Goal: Browse casually: Explore the website without a specific task or goal

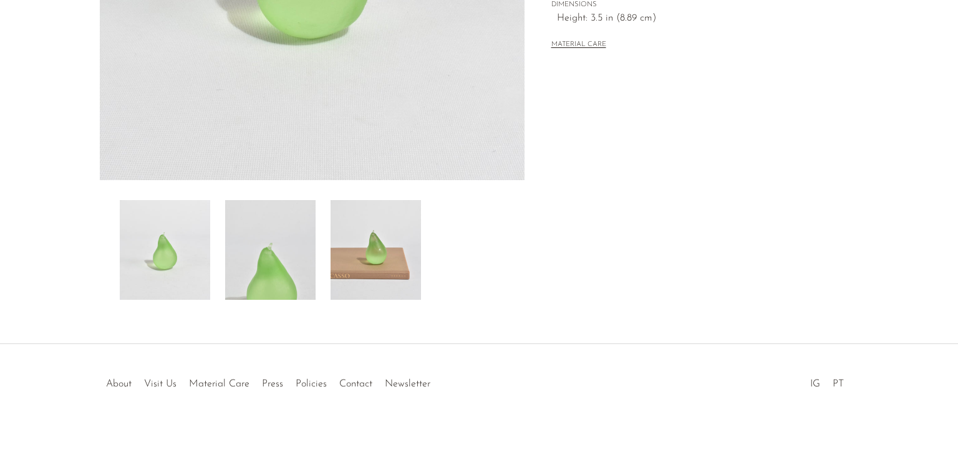
scroll to position [349, 0]
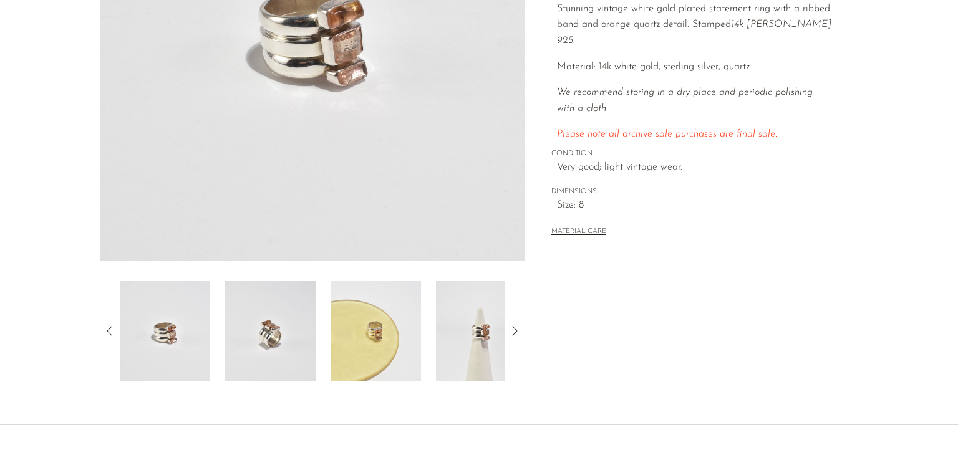
scroll to position [274, 0]
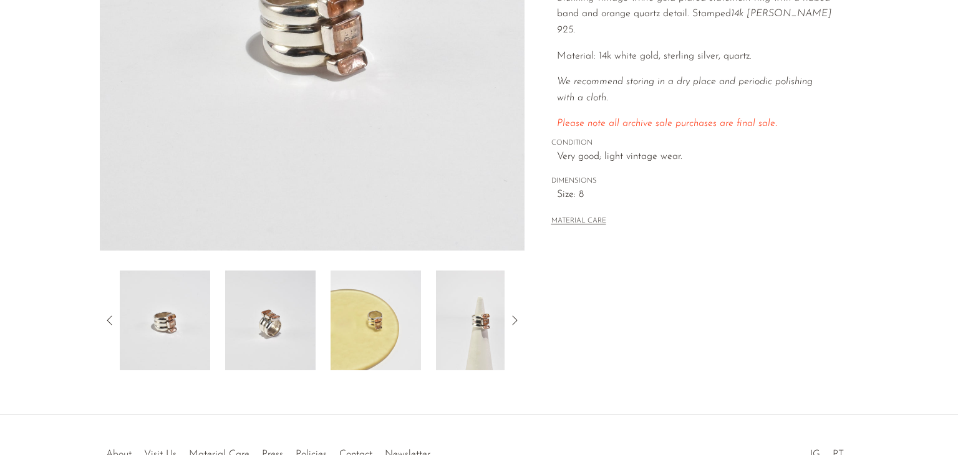
click at [387, 336] on img at bounding box center [376, 321] width 90 height 100
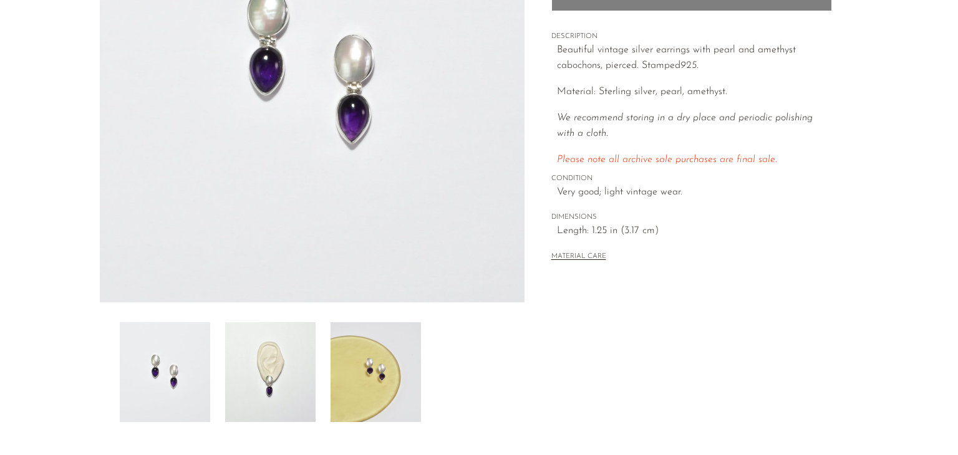
scroll to position [225, 0]
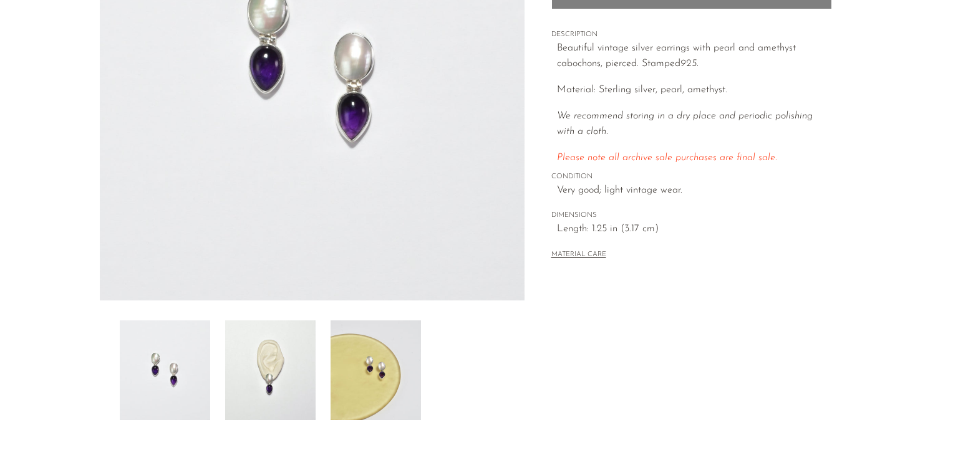
click at [299, 367] on img at bounding box center [270, 371] width 90 height 100
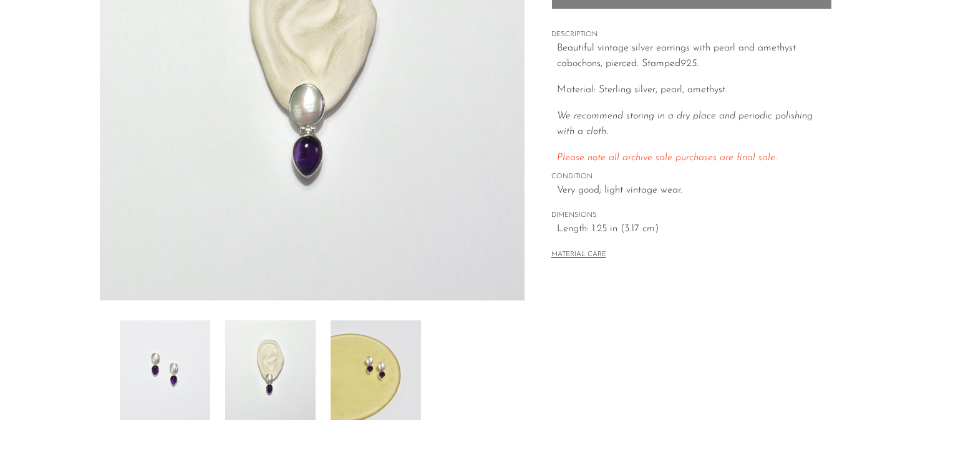
click at [364, 370] on img at bounding box center [376, 371] width 90 height 100
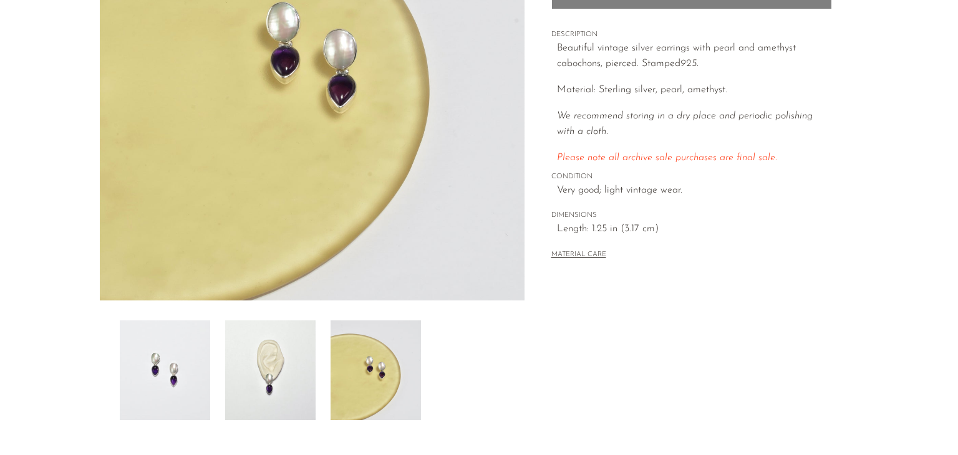
click at [297, 373] on img at bounding box center [270, 371] width 90 height 100
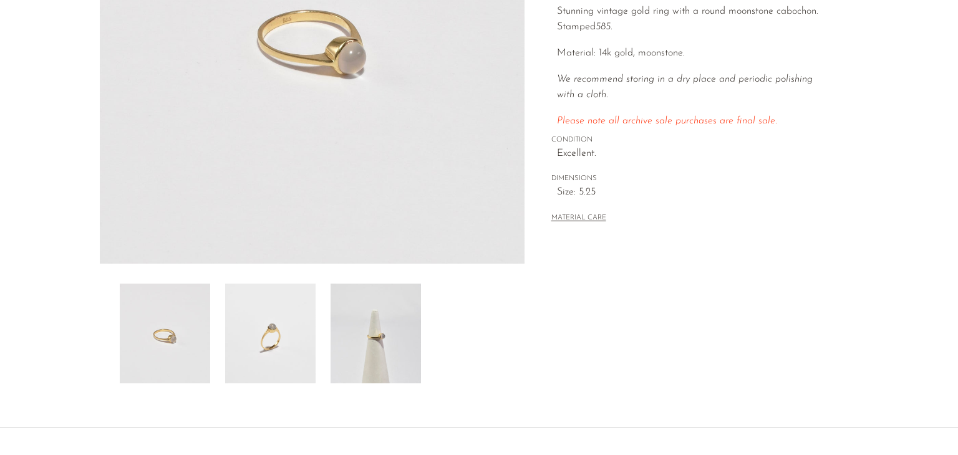
scroll to position [299, 0]
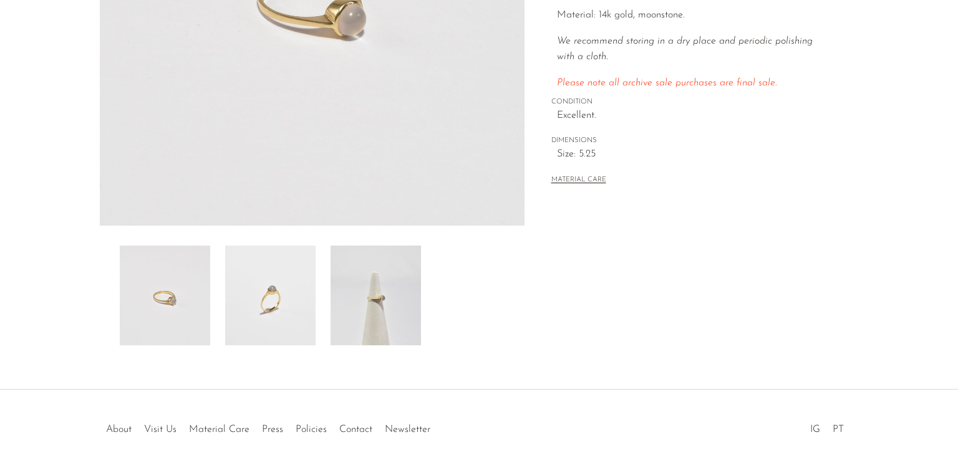
click at [362, 291] on img at bounding box center [376, 296] width 90 height 100
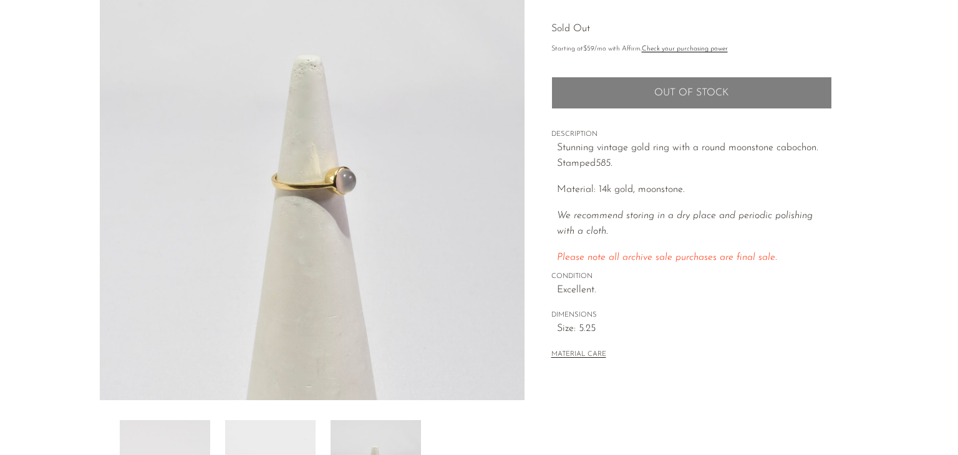
scroll to position [100, 0]
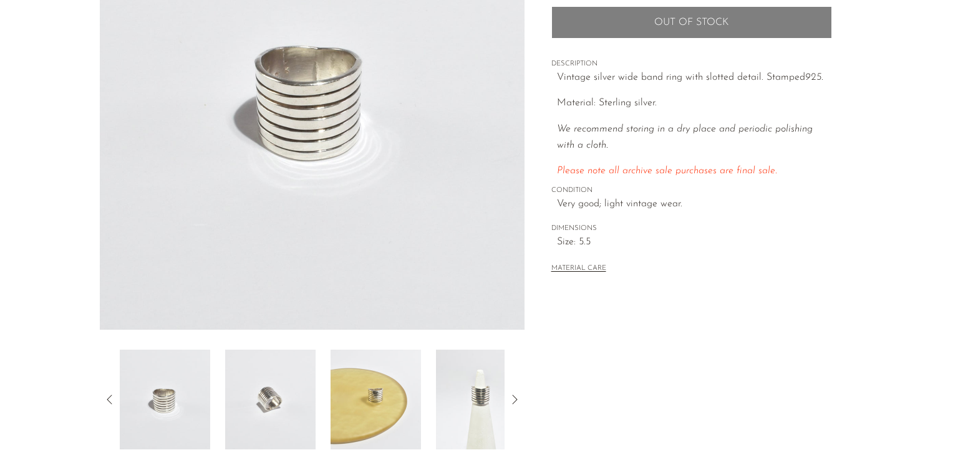
scroll to position [200, 0]
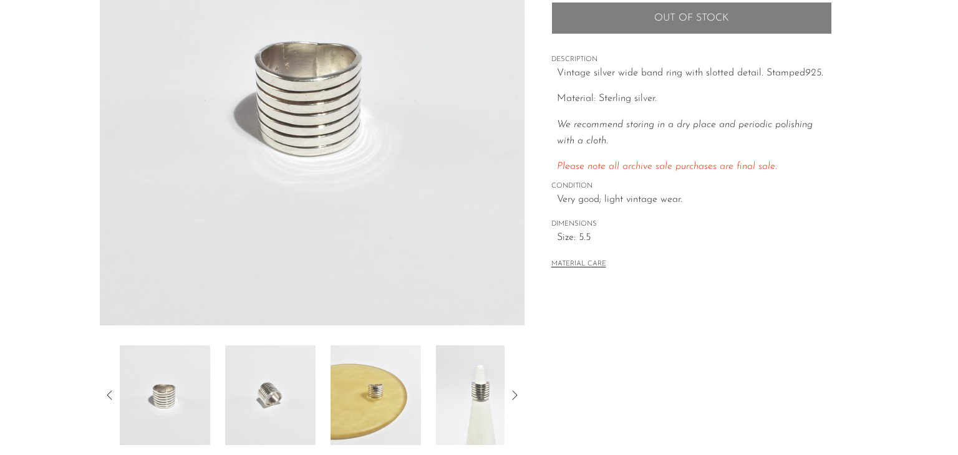
click at [480, 408] on img at bounding box center [481, 396] width 90 height 100
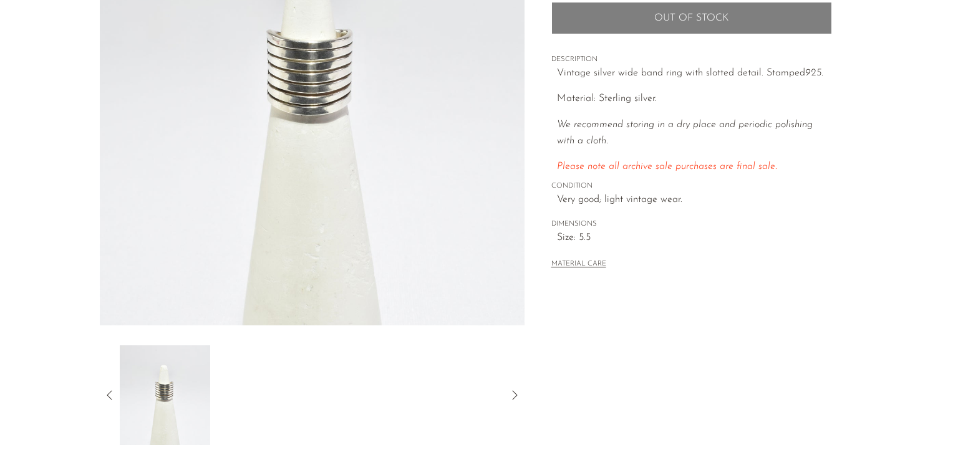
click at [109, 393] on icon at bounding box center [109, 394] width 5 height 9
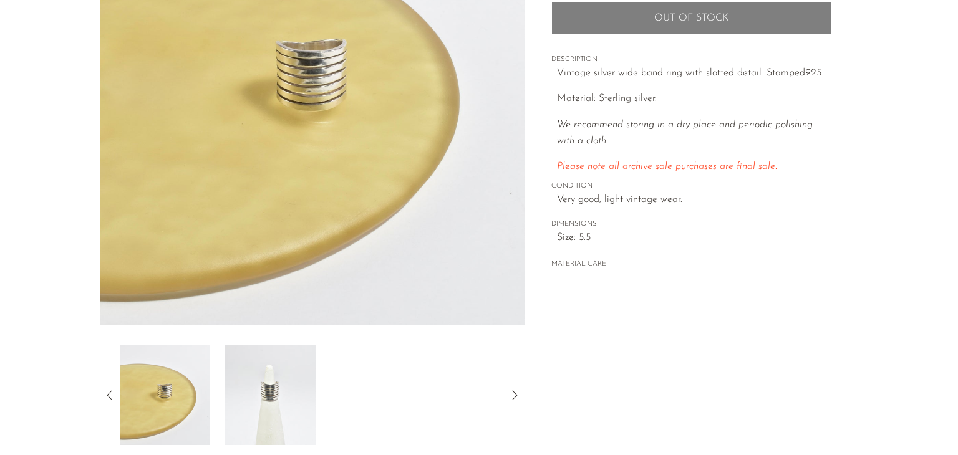
click at [111, 394] on icon at bounding box center [109, 395] width 15 height 15
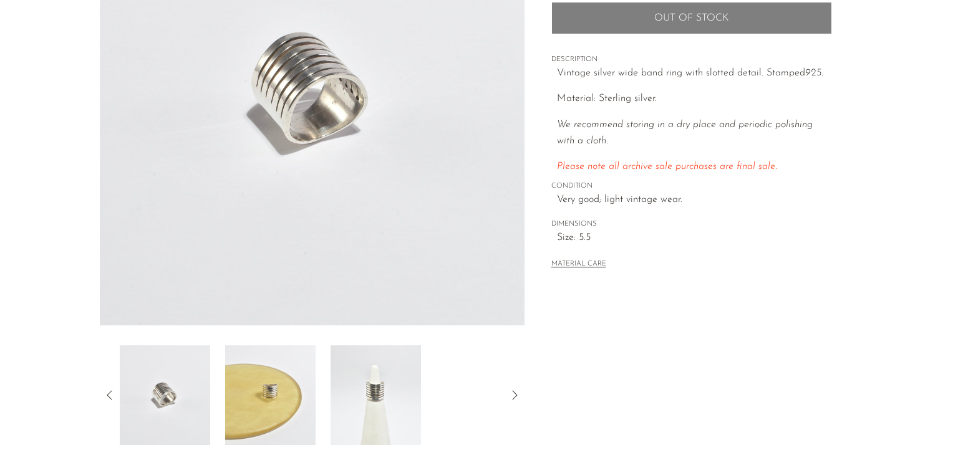
click at [111, 394] on icon at bounding box center [109, 395] width 15 height 15
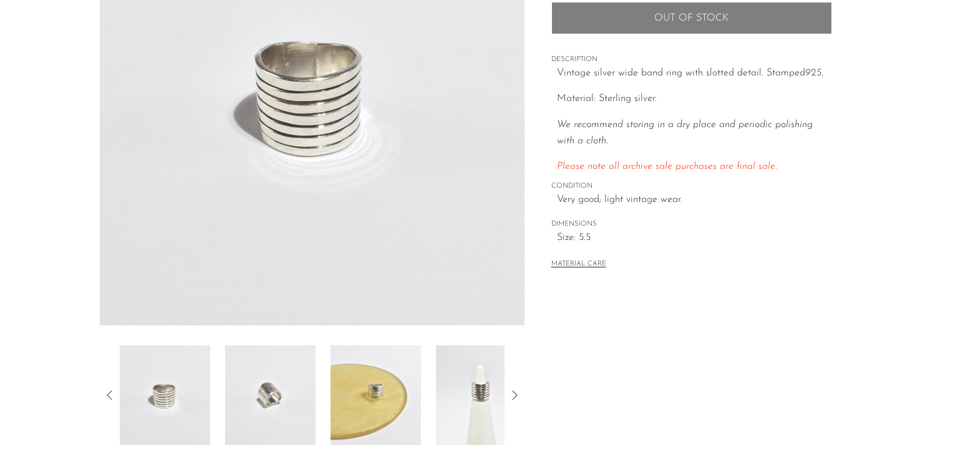
click at [323, 386] on div at bounding box center [312, 396] width 385 height 100
click at [232, 369] on img at bounding box center [270, 396] width 90 height 100
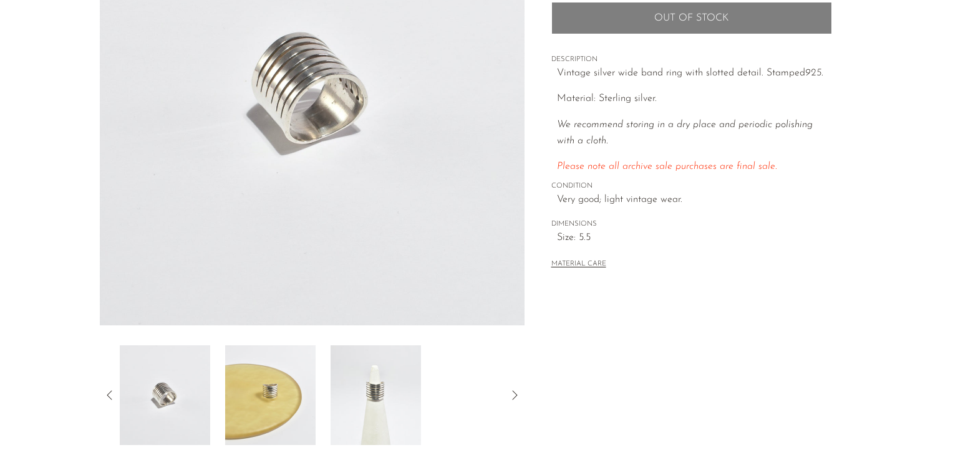
drag, startPoint x: 361, startPoint y: 83, endPoint x: 371, endPoint y: 90, distance: 11.6
click at [371, 90] on img at bounding box center [312, 92] width 425 height 468
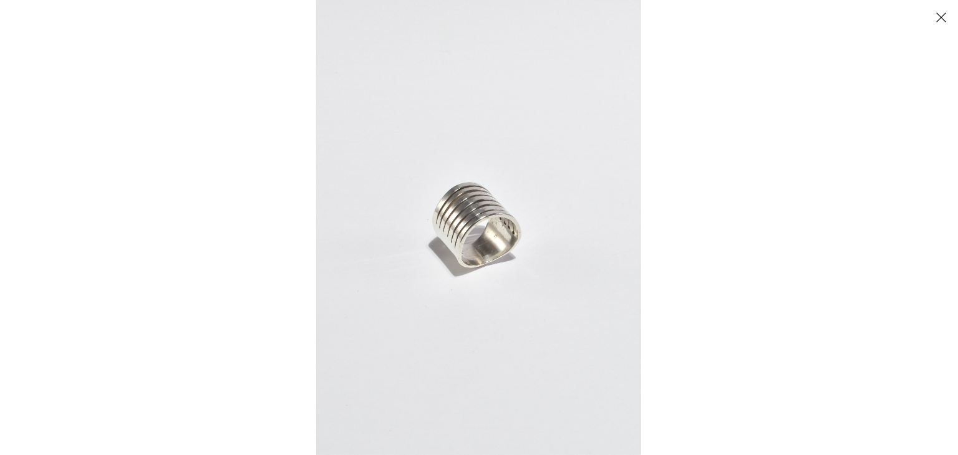
click at [504, 104] on img at bounding box center [478, 227] width 325 height 455
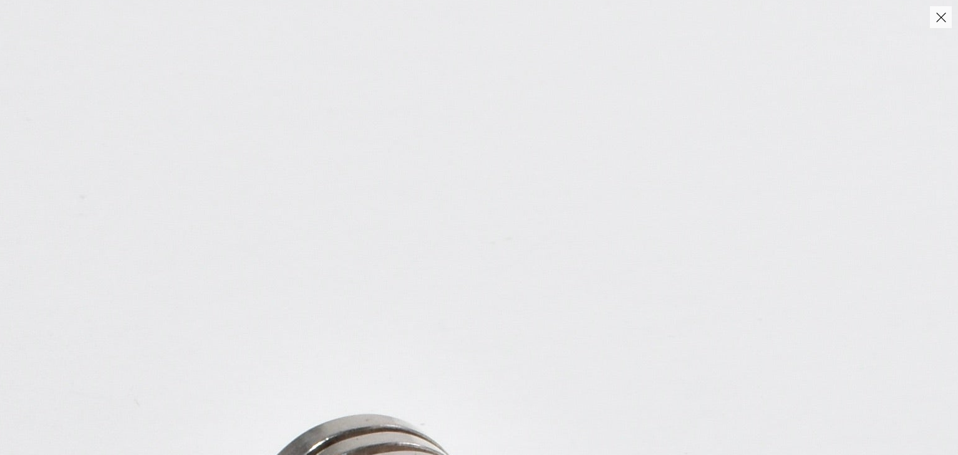
click at [950, 16] on button "Close" at bounding box center [941, 17] width 22 height 22
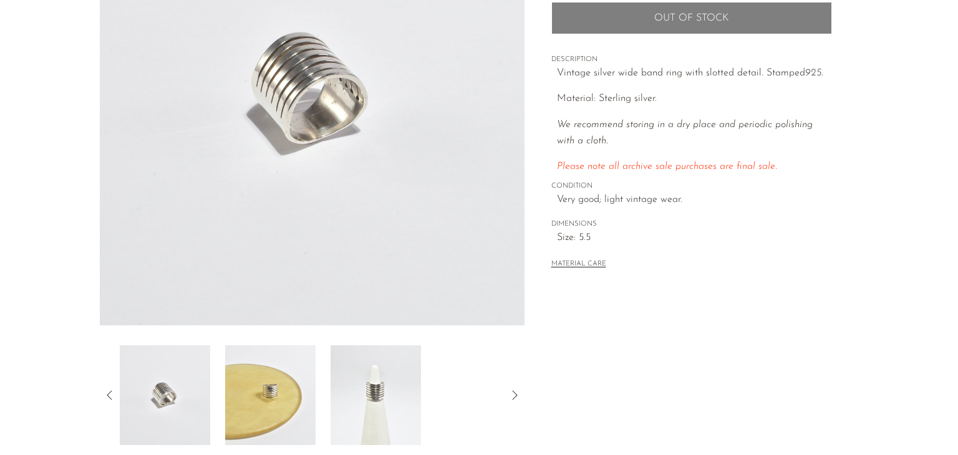
click at [107, 402] on icon at bounding box center [109, 395] width 15 height 15
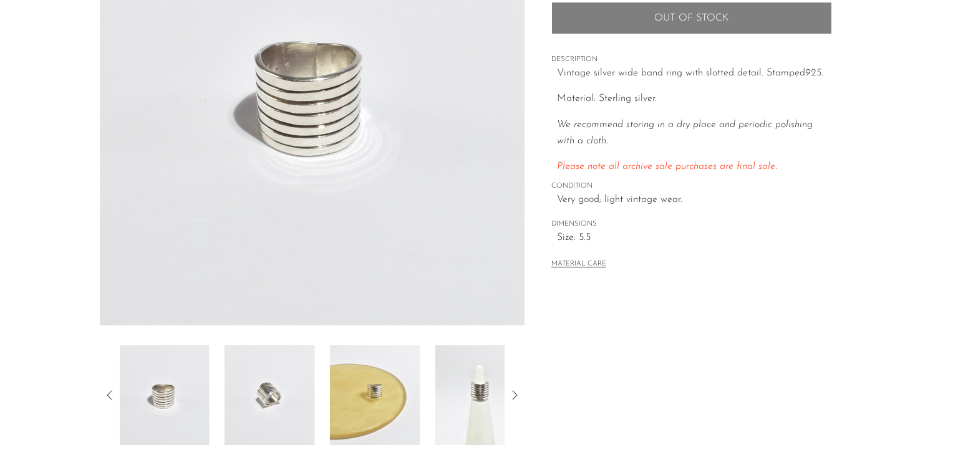
click at [249, 392] on img at bounding box center [270, 396] width 90 height 100
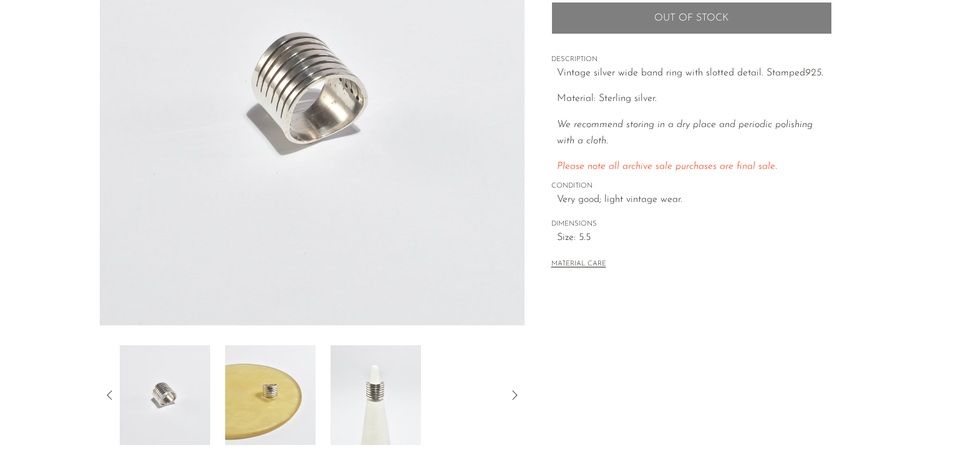
click at [112, 398] on icon at bounding box center [109, 395] width 15 height 15
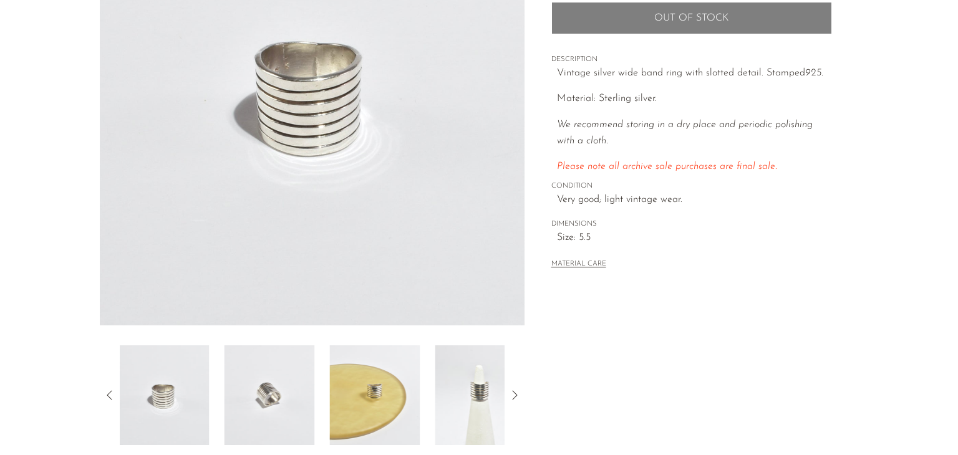
click at [149, 395] on img at bounding box center [164, 396] width 90 height 100
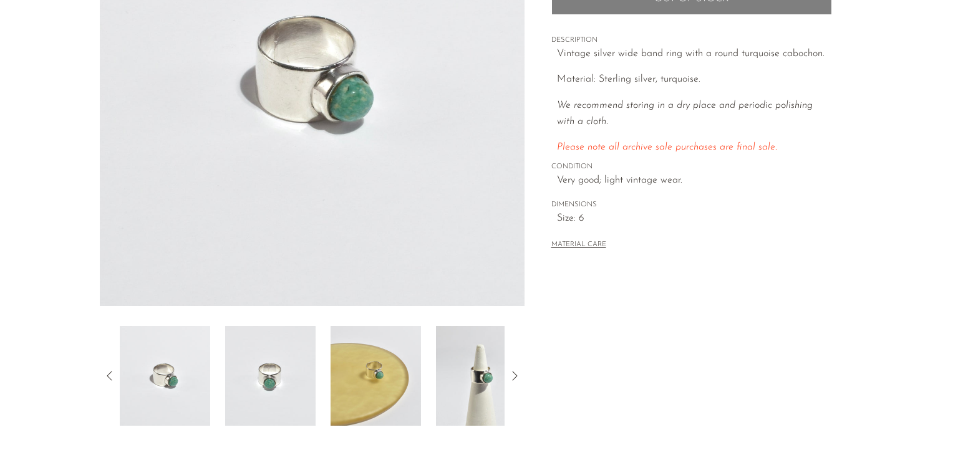
scroll to position [200, 0]
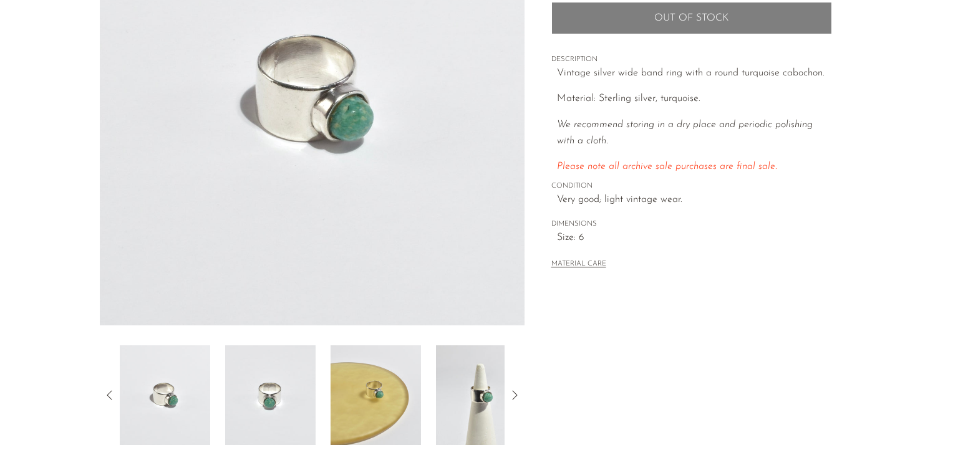
click at [262, 390] on img at bounding box center [270, 396] width 90 height 100
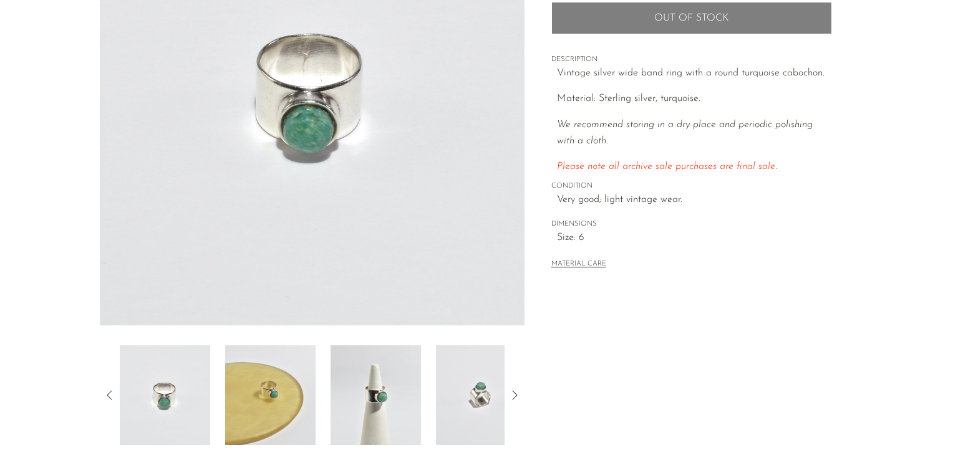
click at [393, 382] on img at bounding box center [376, 396] width 90 height 100
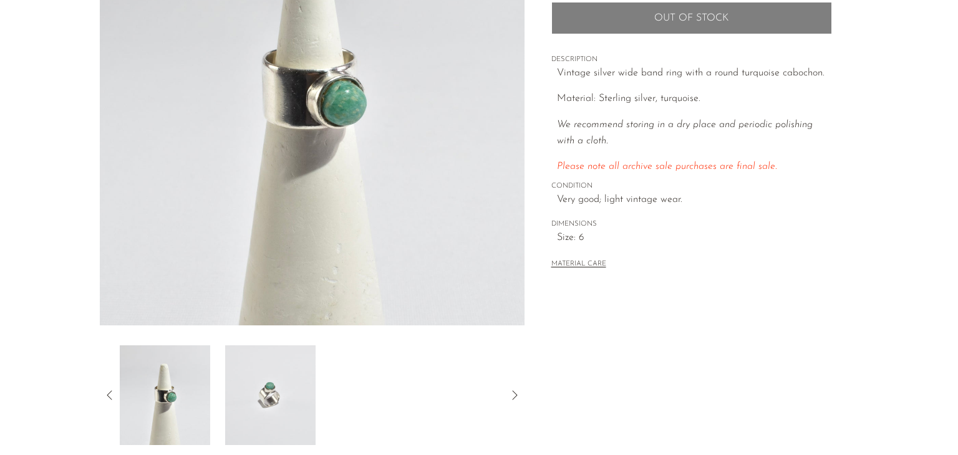
click at [284, 385] on img at bounding box center [270, 396] width 90 height 100
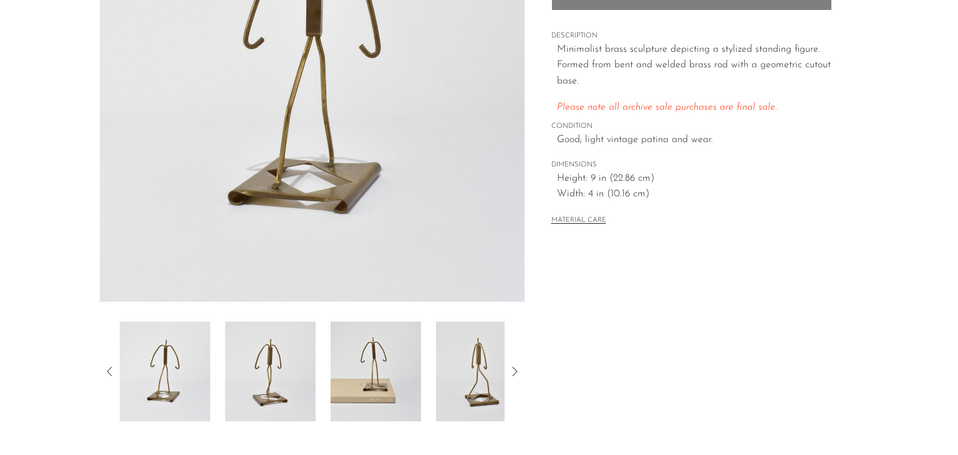
scroll to position [250, 0]
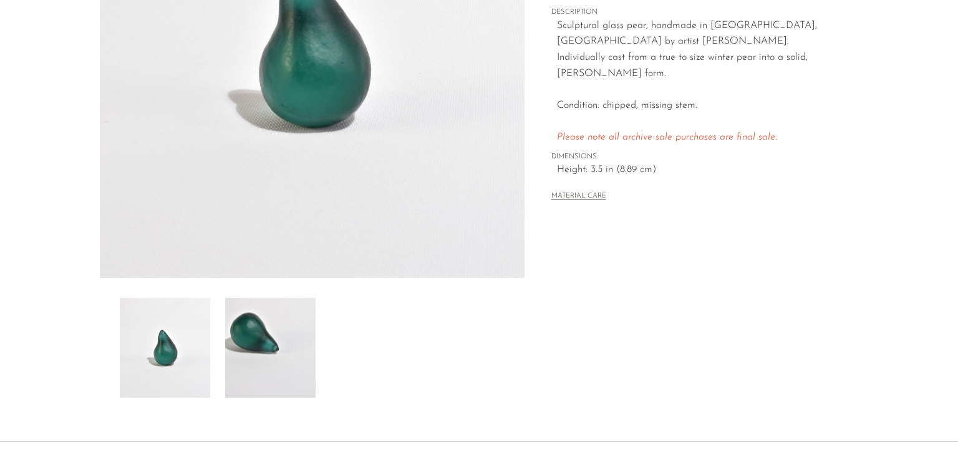
scroll to position [250, 0]
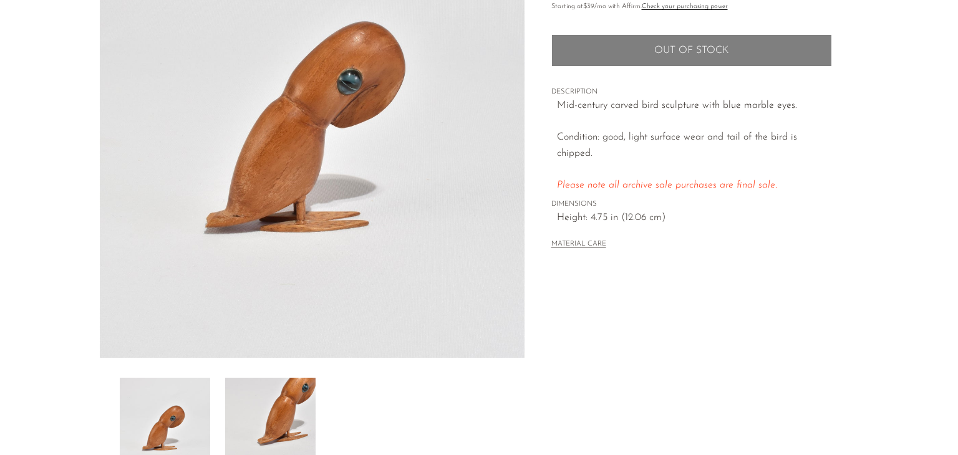
scroll to position [200, 0]
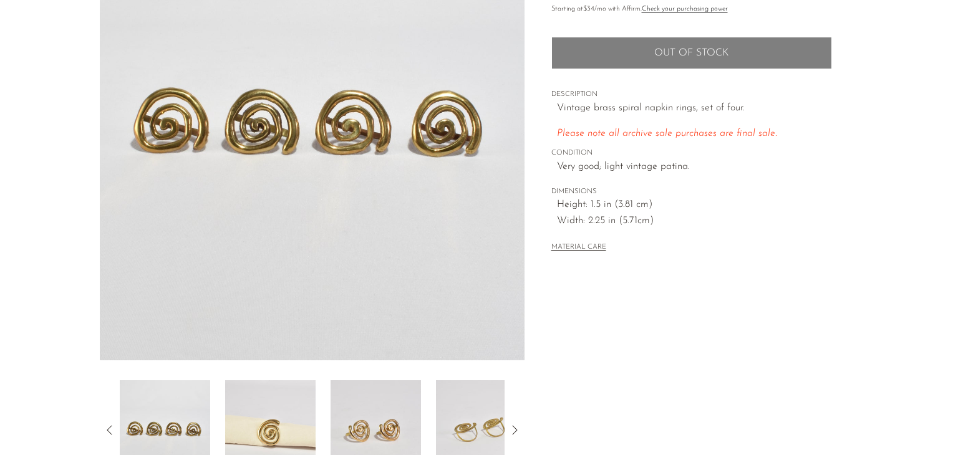
scroll to position [250, 0]
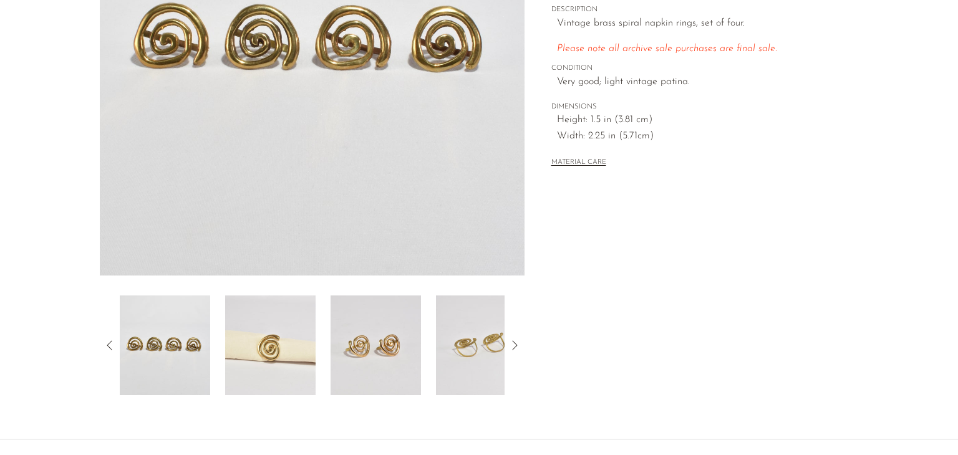
click at [281, 339] on img at bounding box center [270, 346] width 90 height 100
